Goal: Information Seeking & Learning: Learn about a topic

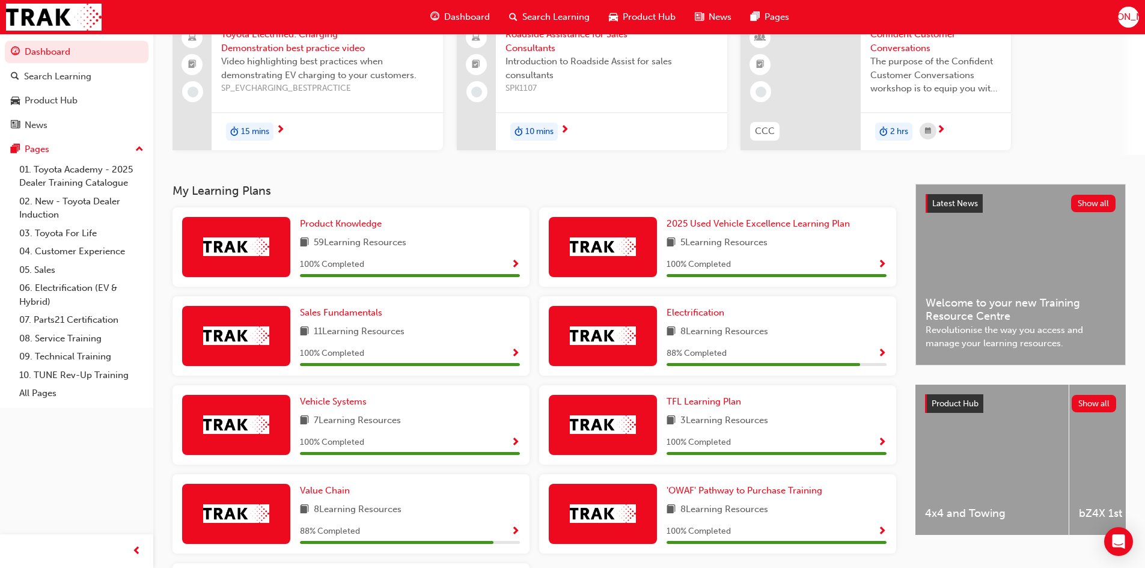
scroll to position [120, 0]
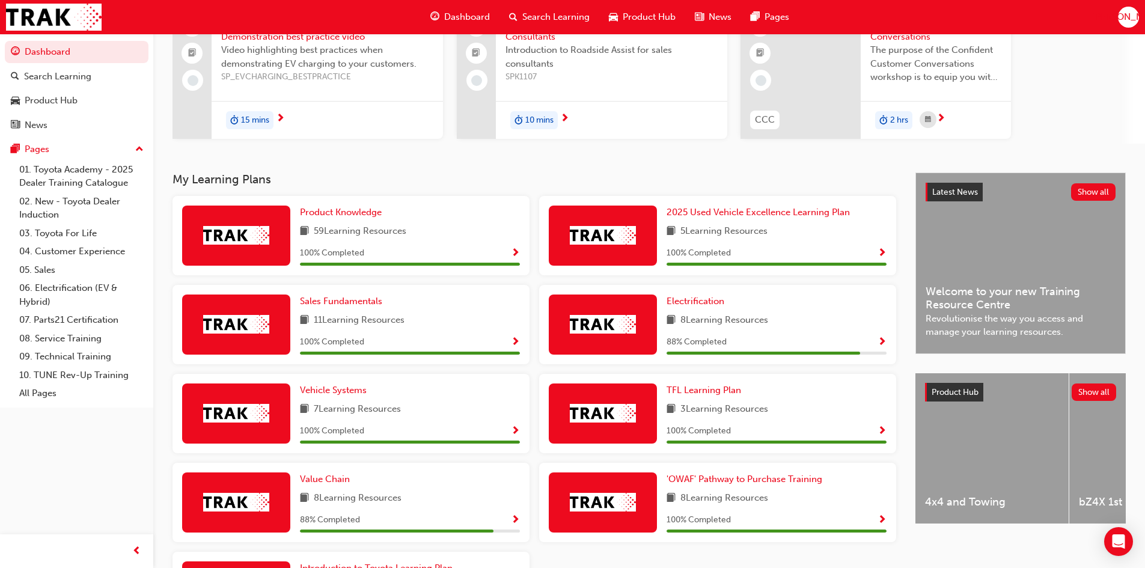
click at [882, 337] on span "Show Progress" at bounding box center [882, 342] width 9 height 11
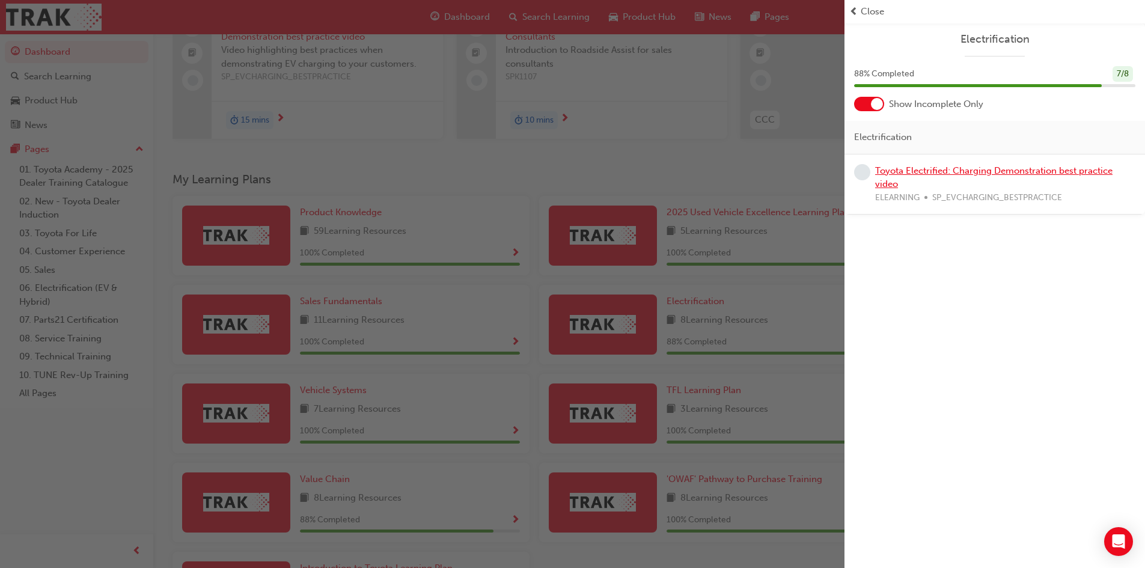
click at [896, 180] on link "Toyota Electrified: Charging Demonstration best practice video" at bounding box center [993, 177] width 237 height 25
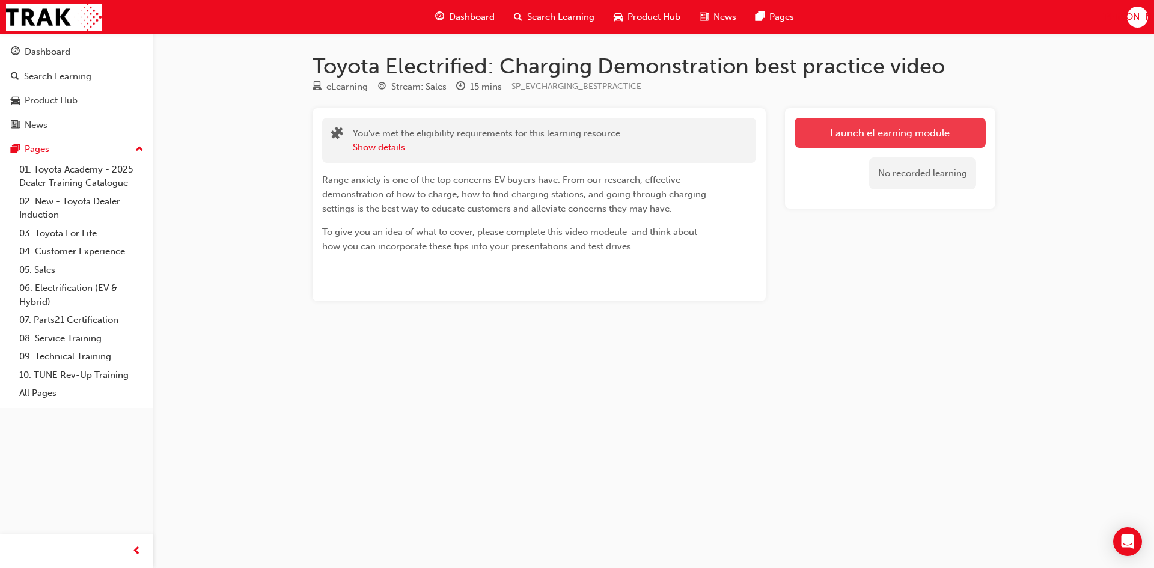
click at [858, 138] on link "Launch eLearning module" at bounding box center [890, 133] width 191 height 30
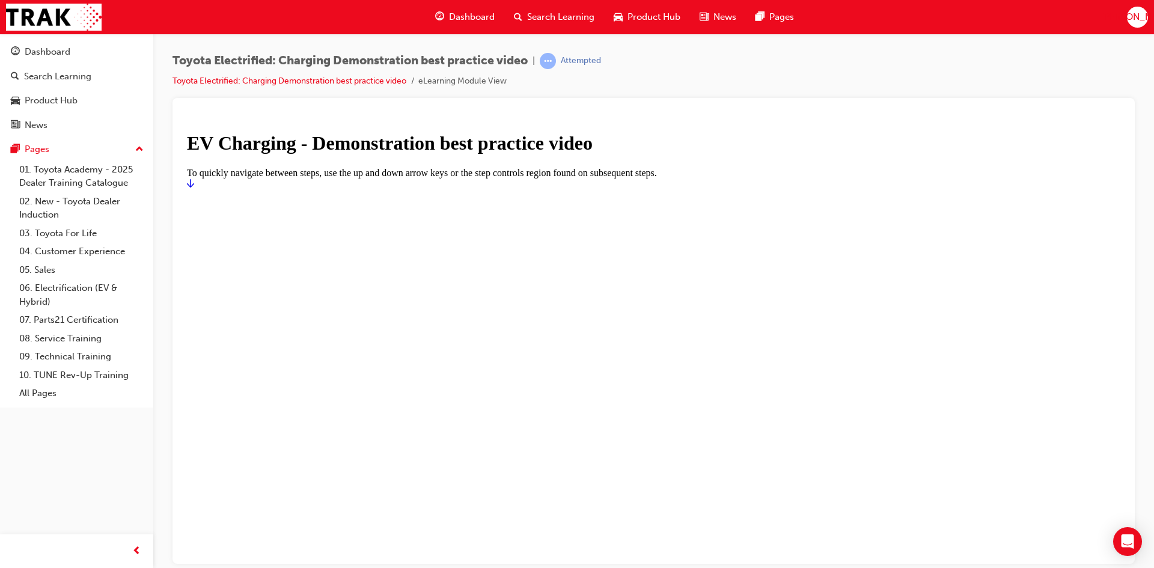
click at [194, 187] on icon "Start" at bounding box center [190, 183] width 7 height 8
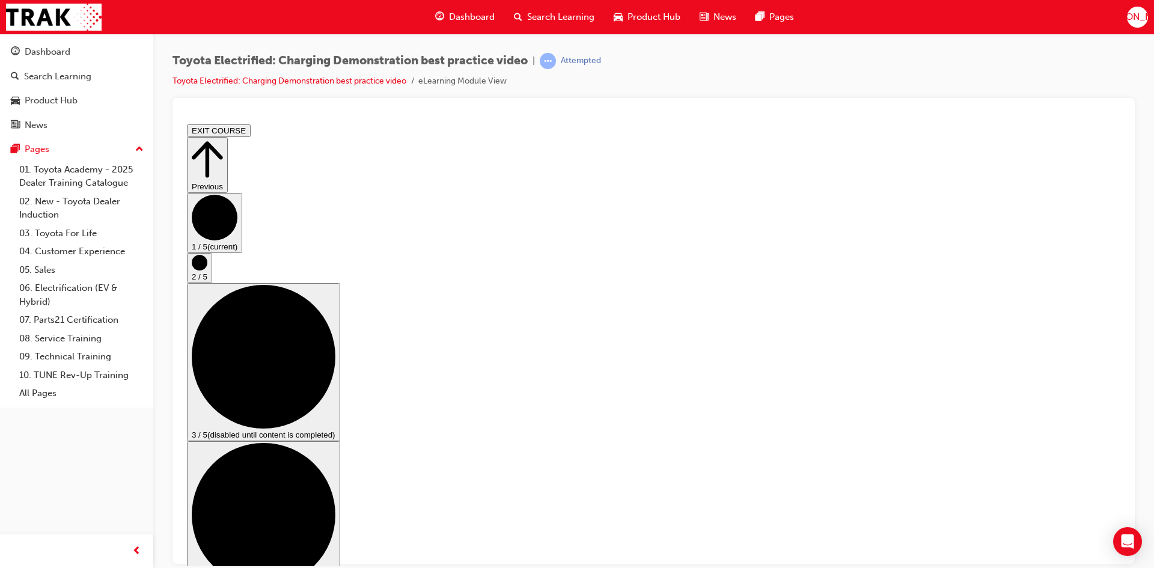
click at [207, 270] on circle "Step controls" at bounding box center [200, 262] width 16 height 16
